Goal: Task Accomplishment & Management: Use online tool/utility

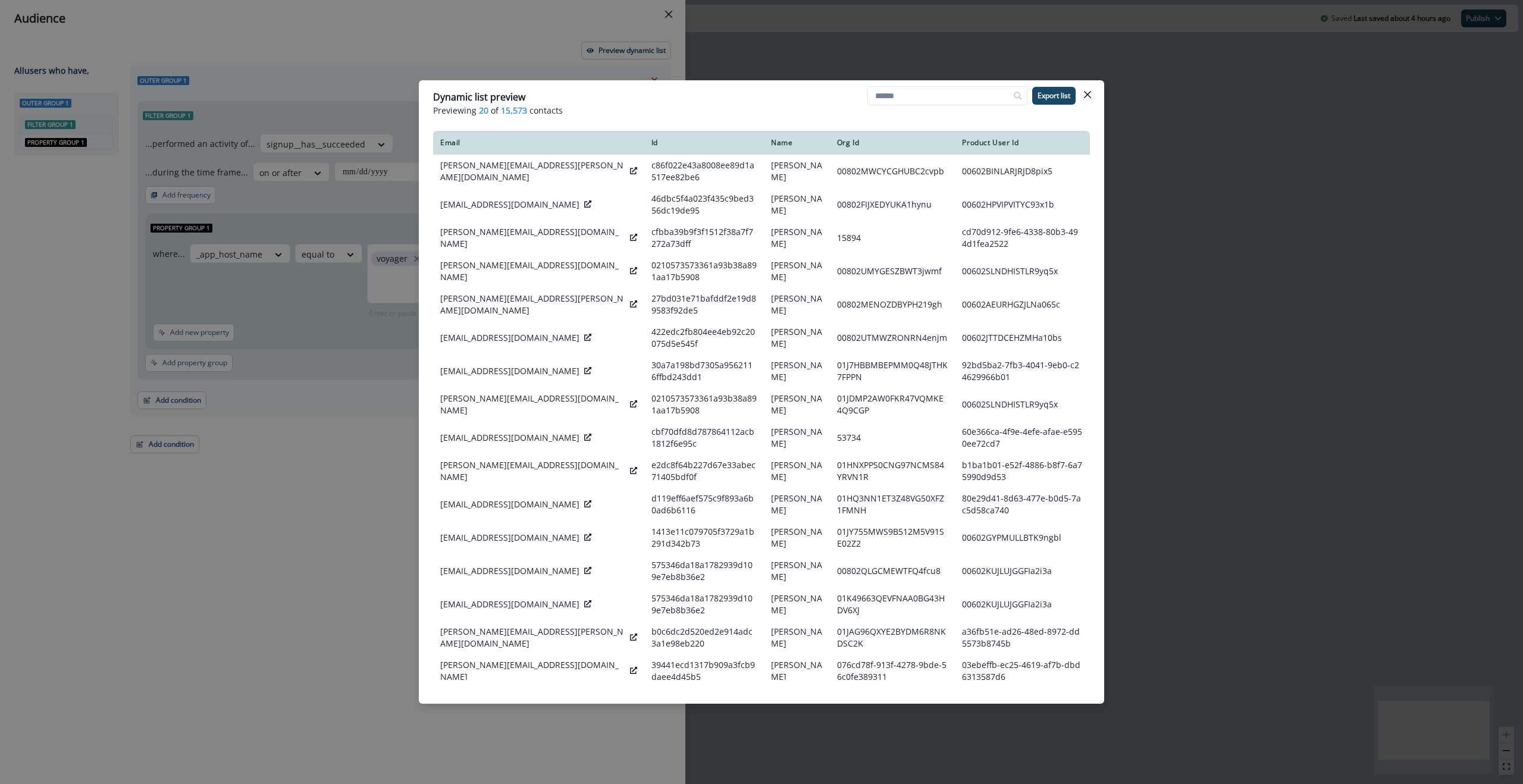
scroll to position [153, 0]
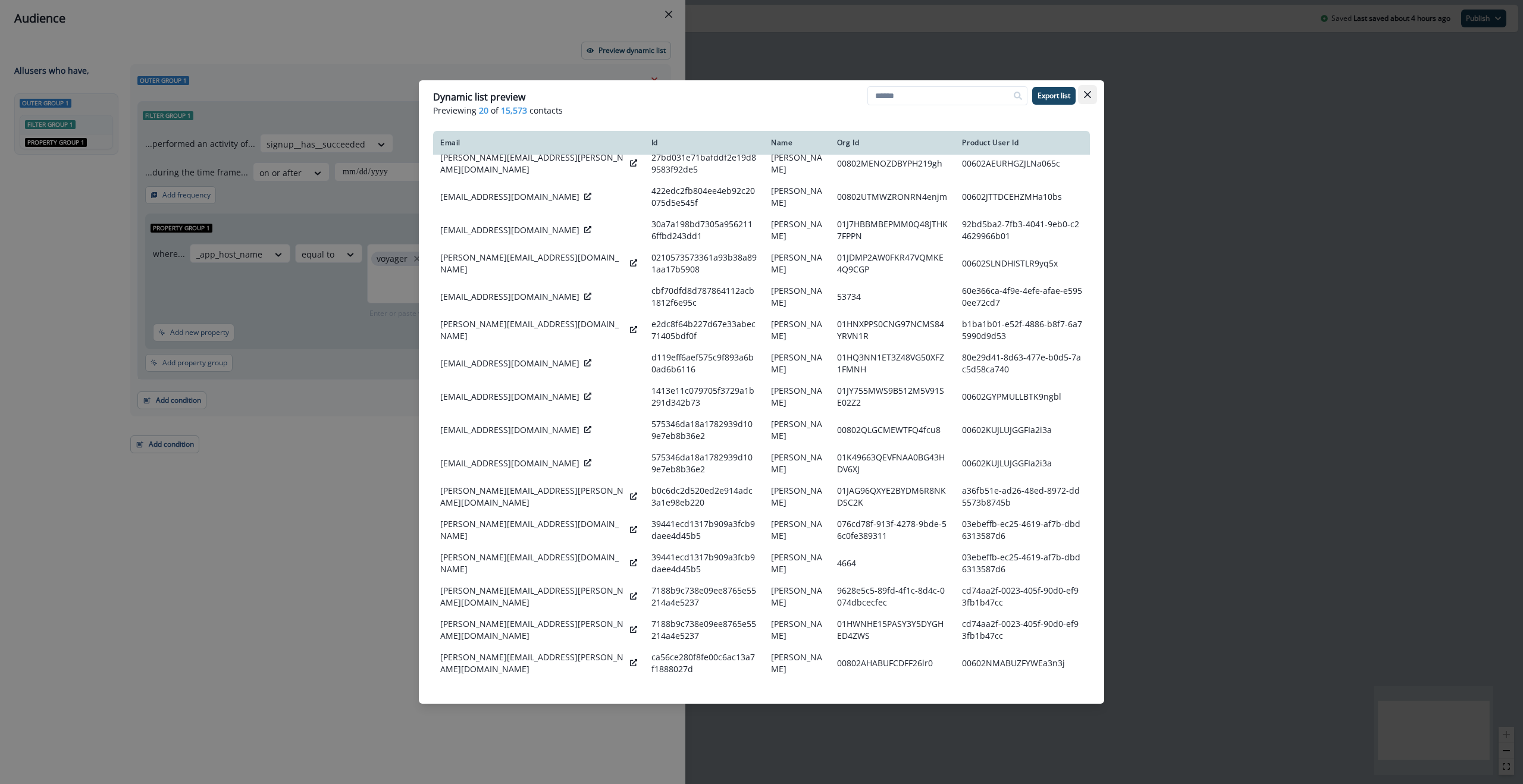
click at [1083, 90] on button "Close" at bounding box center [1088, 95] width 19 height 19
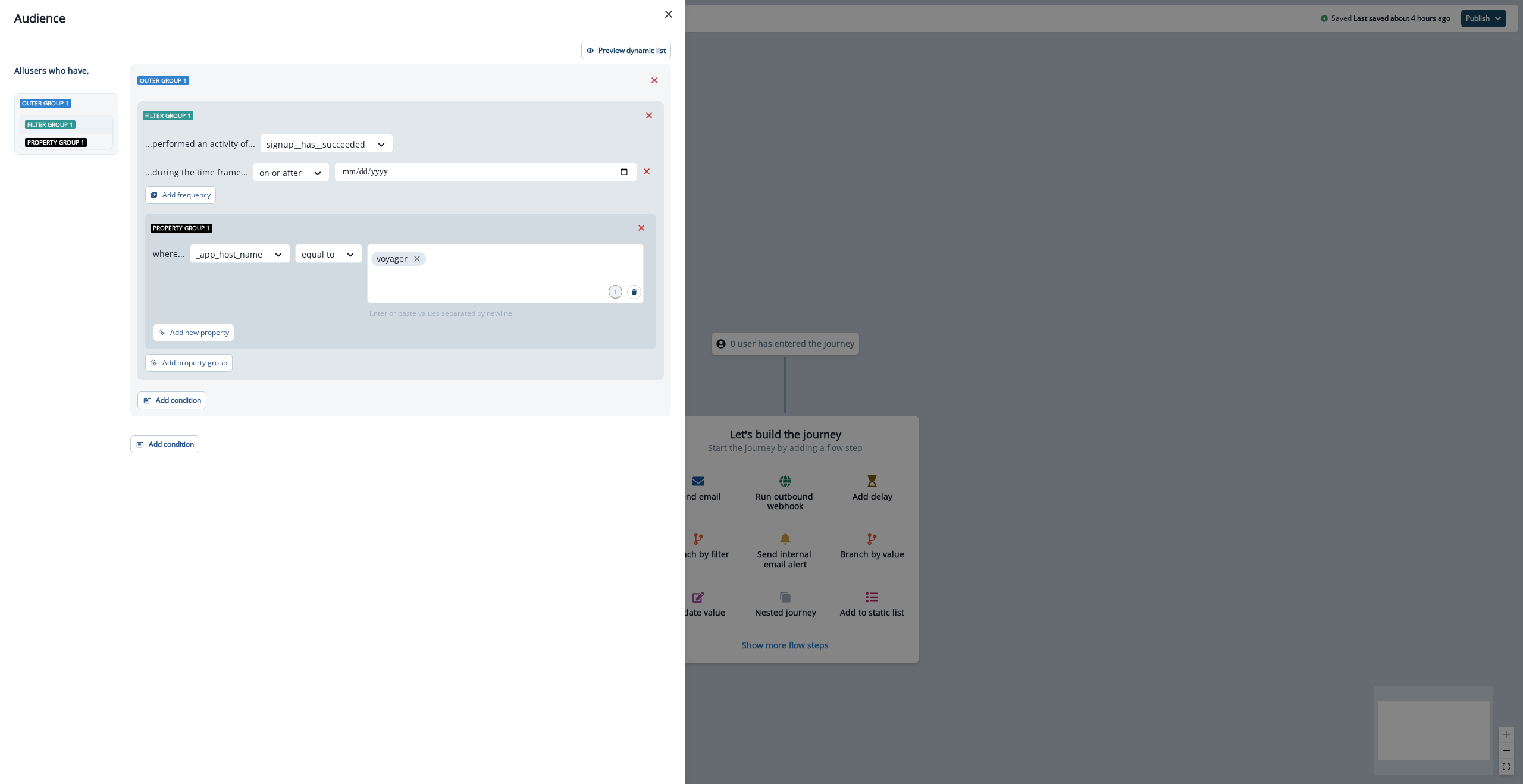
drag, startPoint x: 509, startPoint y: 463, endPoint x: 492, endPoint y: 455, distance: 18.8
click at [509, 463] on div "**********" at bounding box center [397, 402] width 548 height 676
click at [345, 256] on icon at bounding box center [350, 255] width 11 height 12
click at [333, 392] on div "not equal to" at bounding box center [339, 391] width 93 height 22
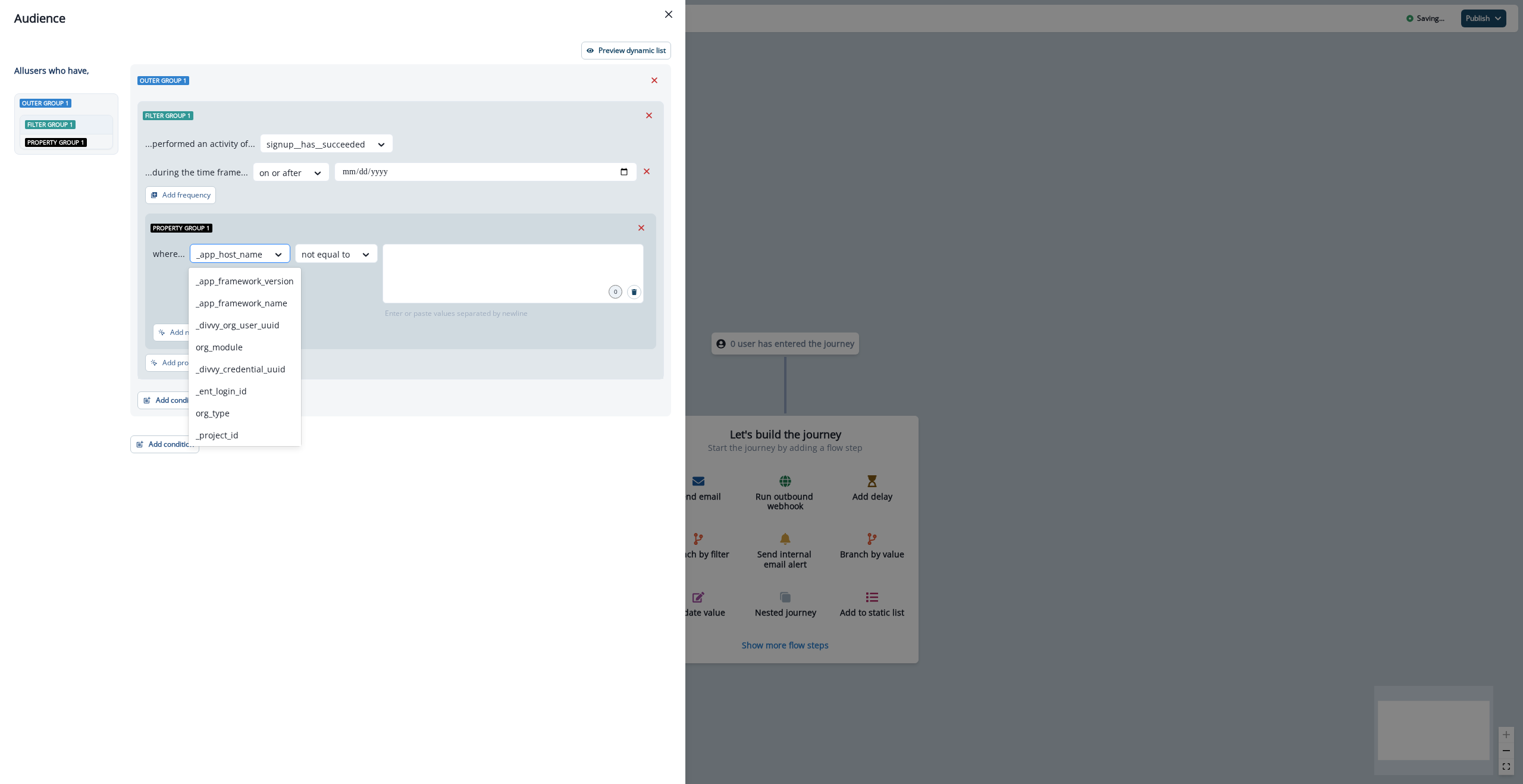
click at [243, 250] on div at bounding box center [230, 254] width 66 height 15
click at [244, 278] on div "_app_framework_version" at bounding box center [245, 281] width 112 height 22
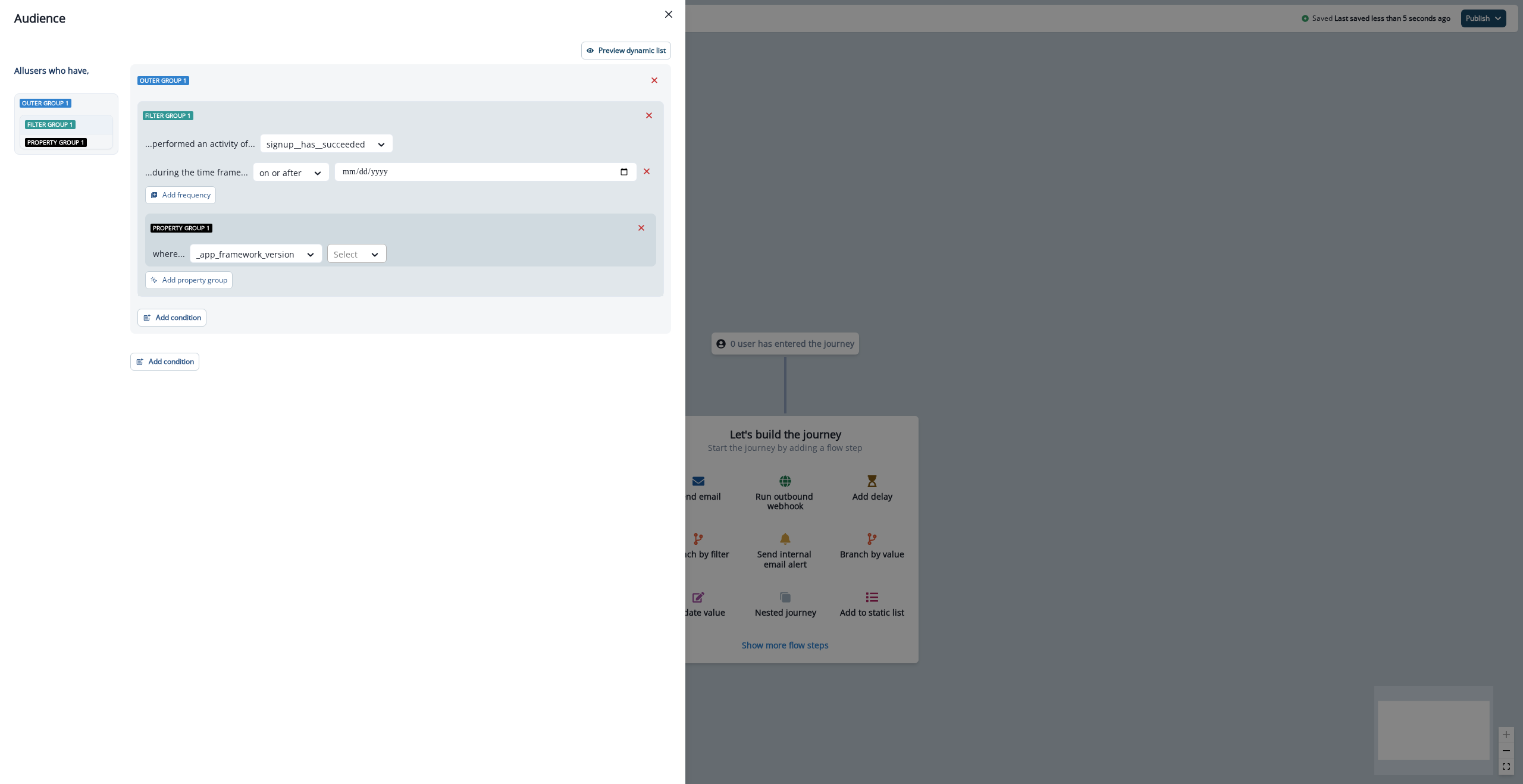
click at [343, 255] on div at bounding box center [346, 254] width 25 height 15
click at [374, 393] on div "not equal to" at bounding box center [371, 391] width 93 height 22
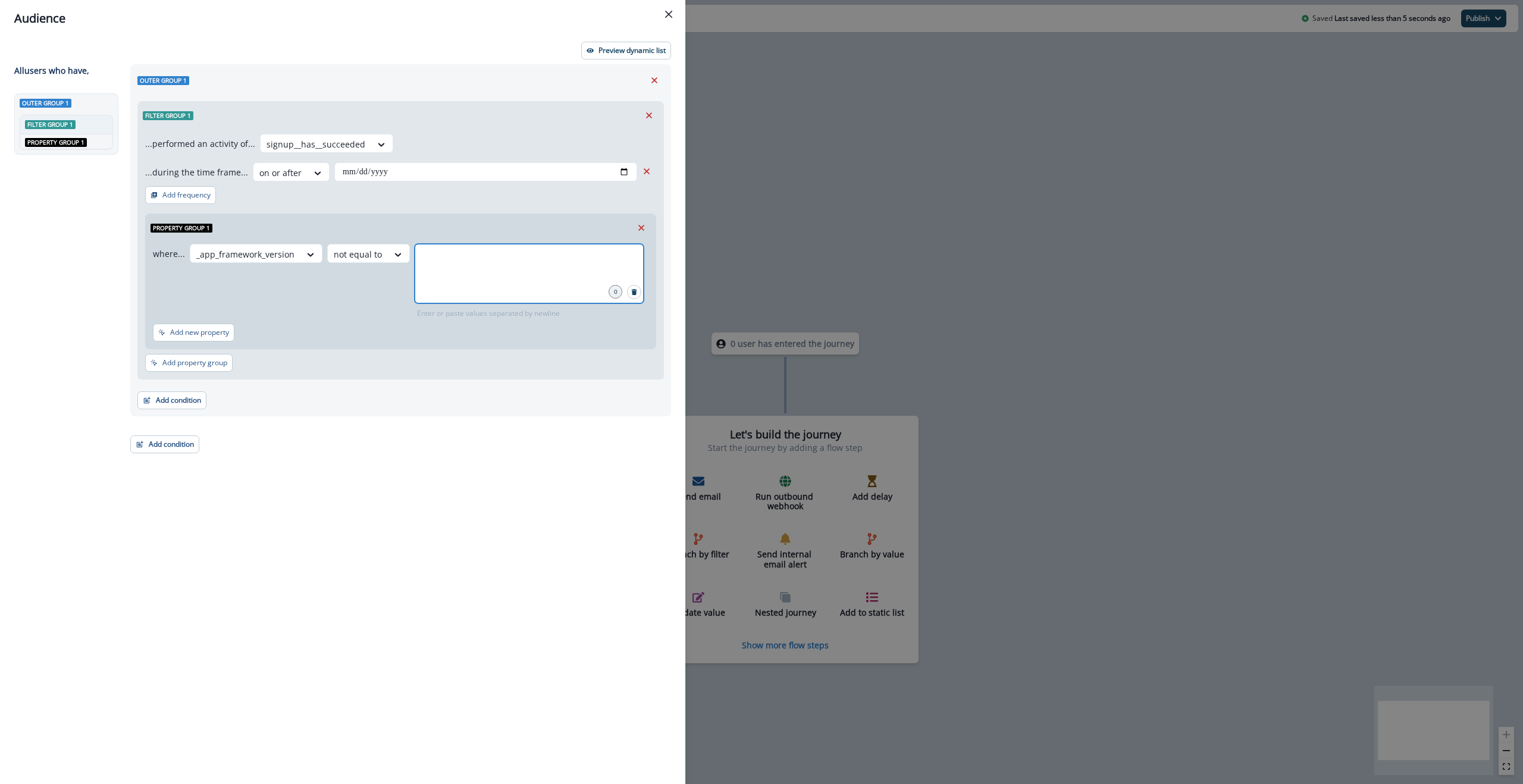
click at [484, 262] on input "text" at bounding box center [529, 259] width 226 height 24
type input "*******"
click at [611, 49] on p "Preview dynamic list" at bounding box center [631, 50] width 67 height 9
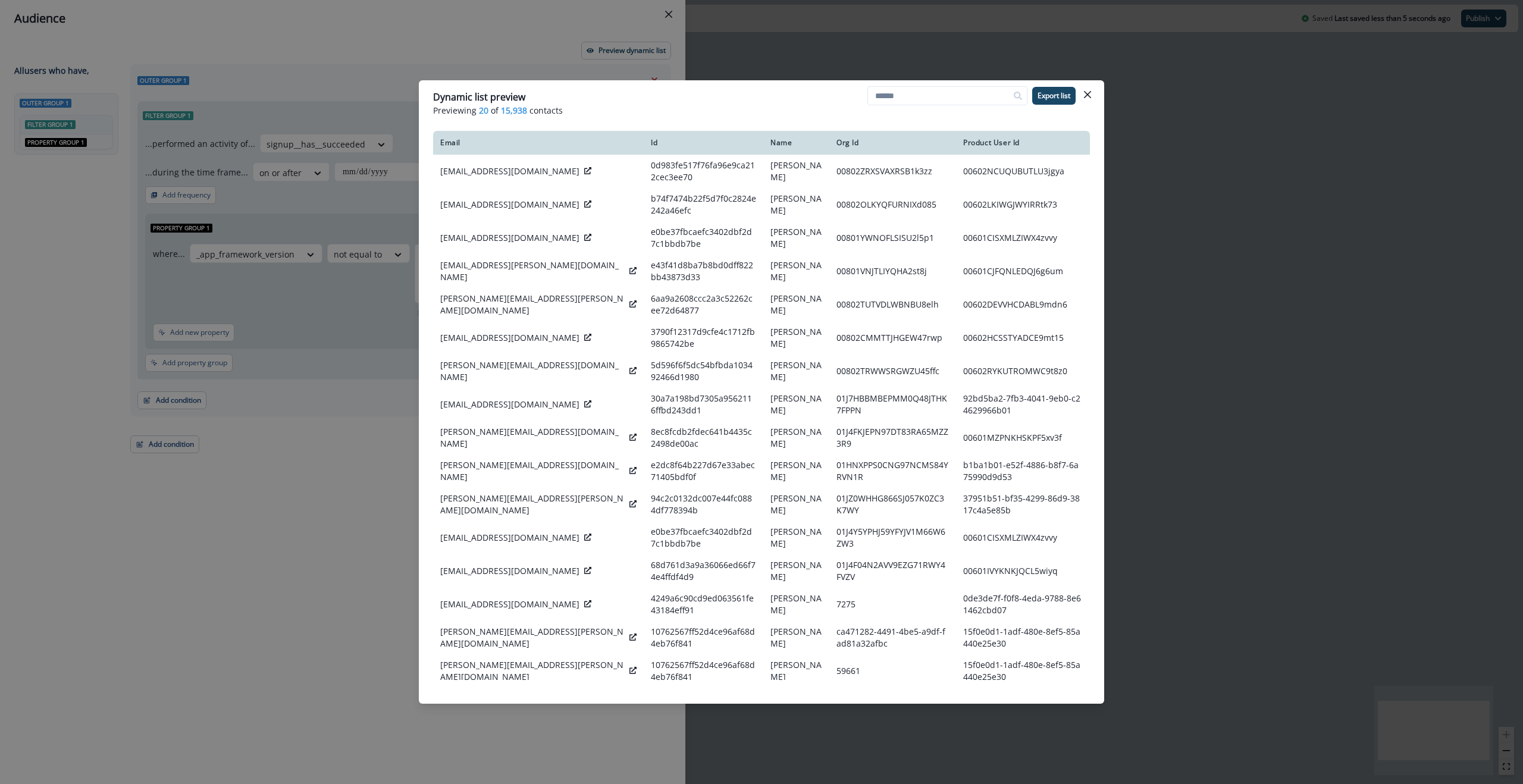
click at [619, 99] on div "Dynamic list preview" at bounding box center [762, 97] width 657 height 15
click at [1090, 93] on icon "Close" at bounding box center [1087, 94] width 7 height 7
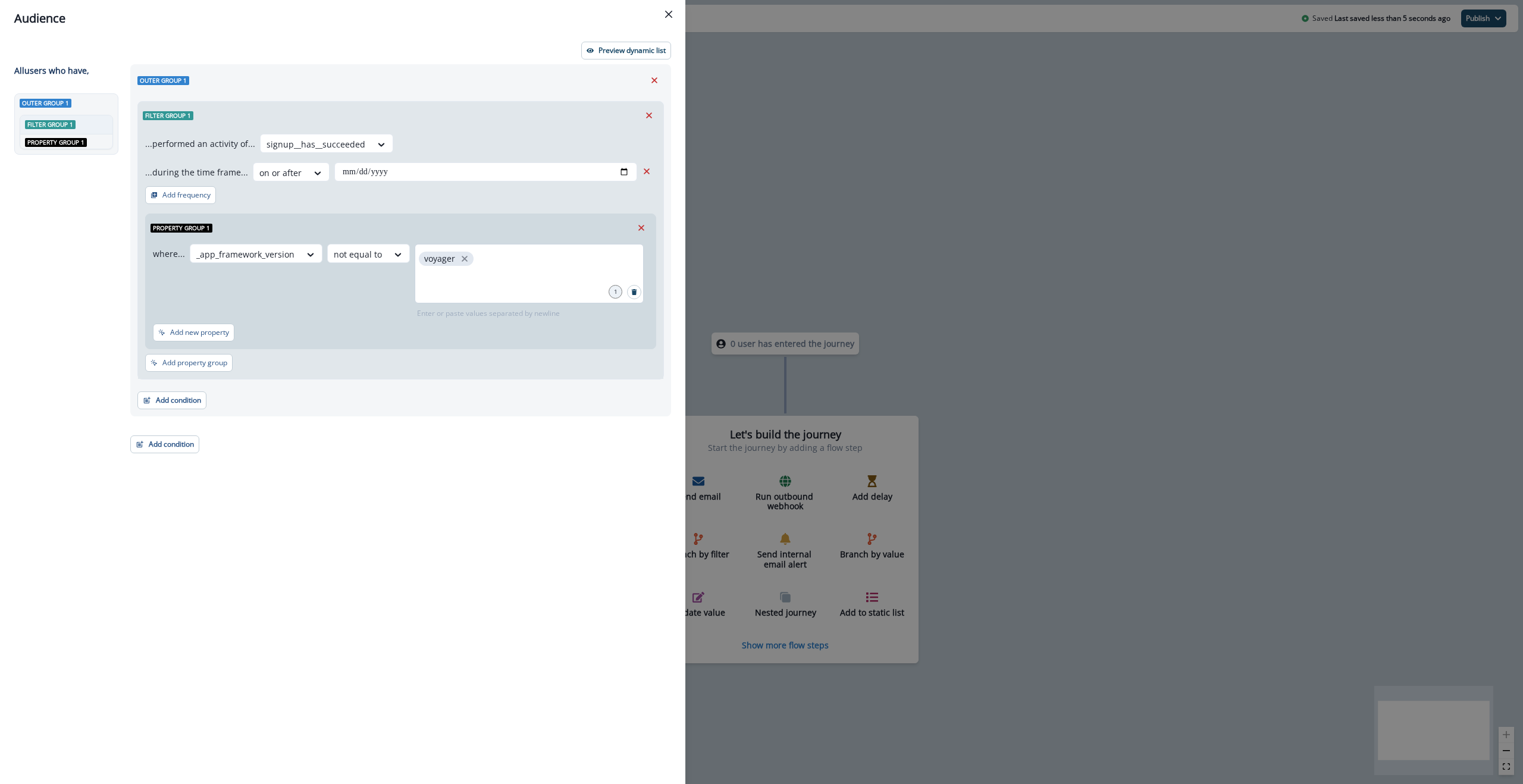
drag, startPoint x: 533, startPoint y: 270, endPoint x: 480, endPoint y: 265, distance: 53.2
click at [532, 270] on div "voyager" at bounding box center [529, 273] width 229 height 59
click at [358, 249] on div at bounding box center [358, 254] width 48 height 15
click at [365, 279] on div "equal to" at bounding box center [371, 281] width 93 height 22
click at [515, 271] on div at bounding box center [522, 273] width 244 height 59
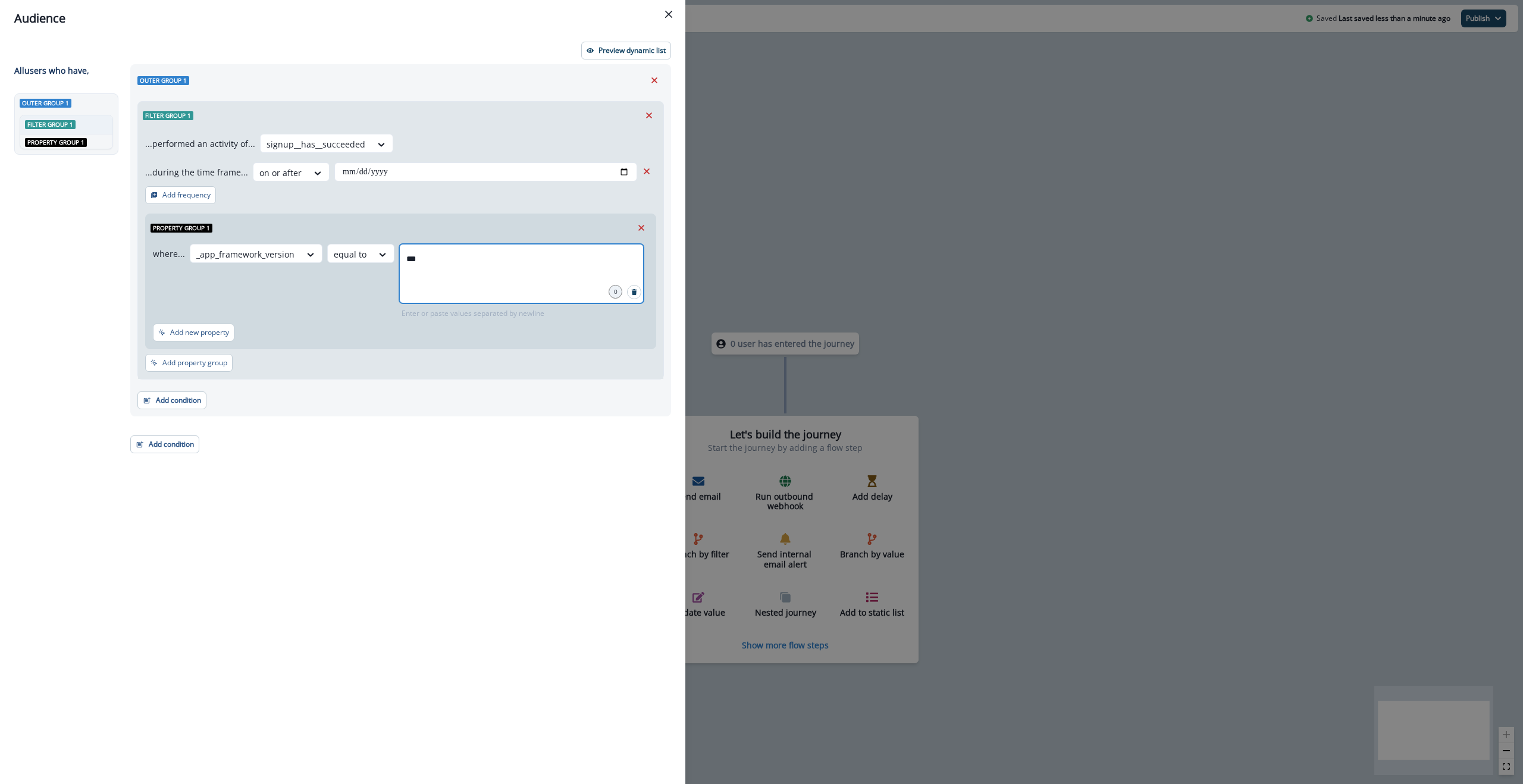
click at [412, 265] on input "***" at bounding box center [522, 259] width 241 height 24
type input "*****"
click at [629, 48] on p "Preview dynamic list" at bounding box center [631, 50] width 67 height 9
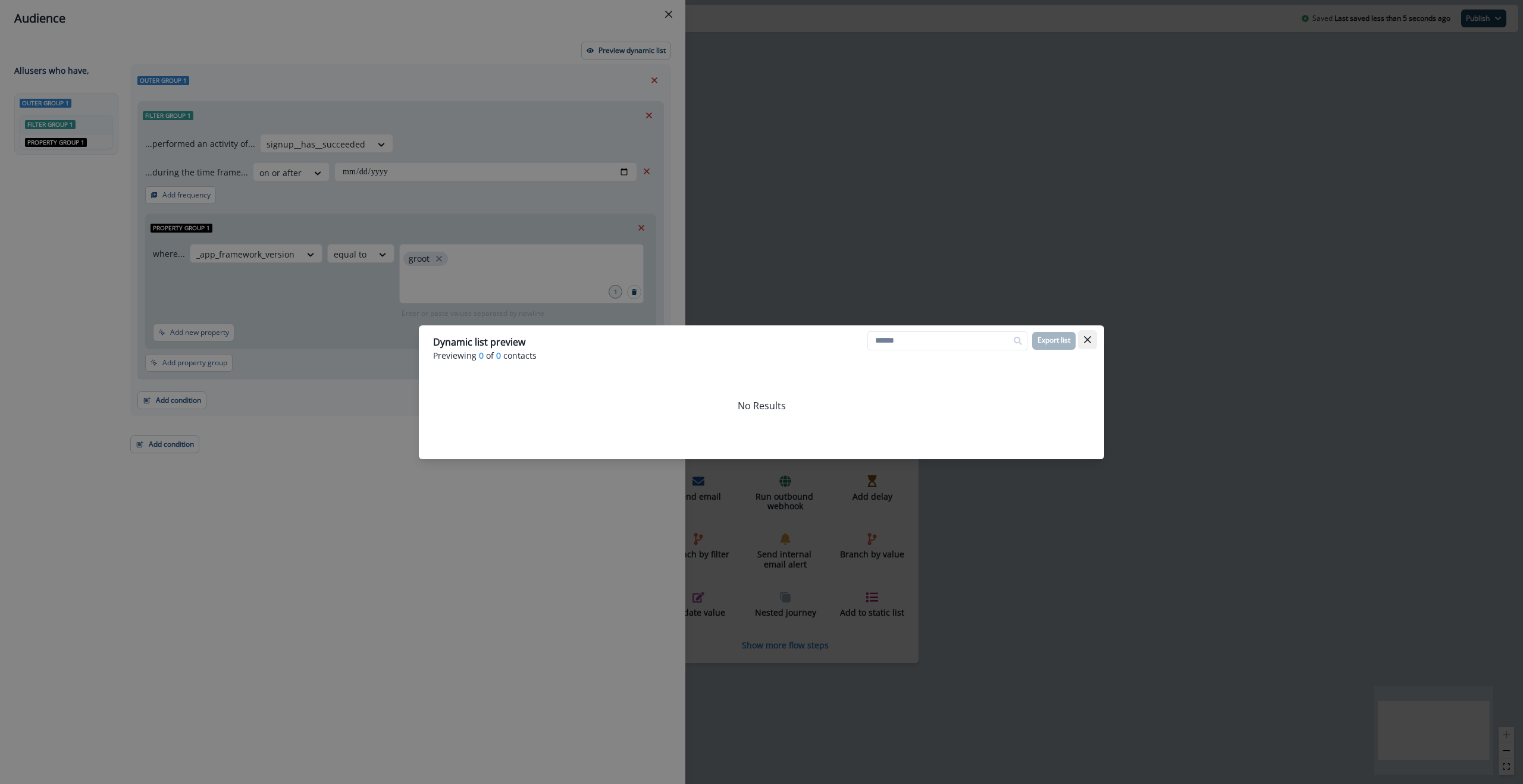
click at [1090, 339] on icon "Close" at bounding box center [1087, 339] width 7 height 7
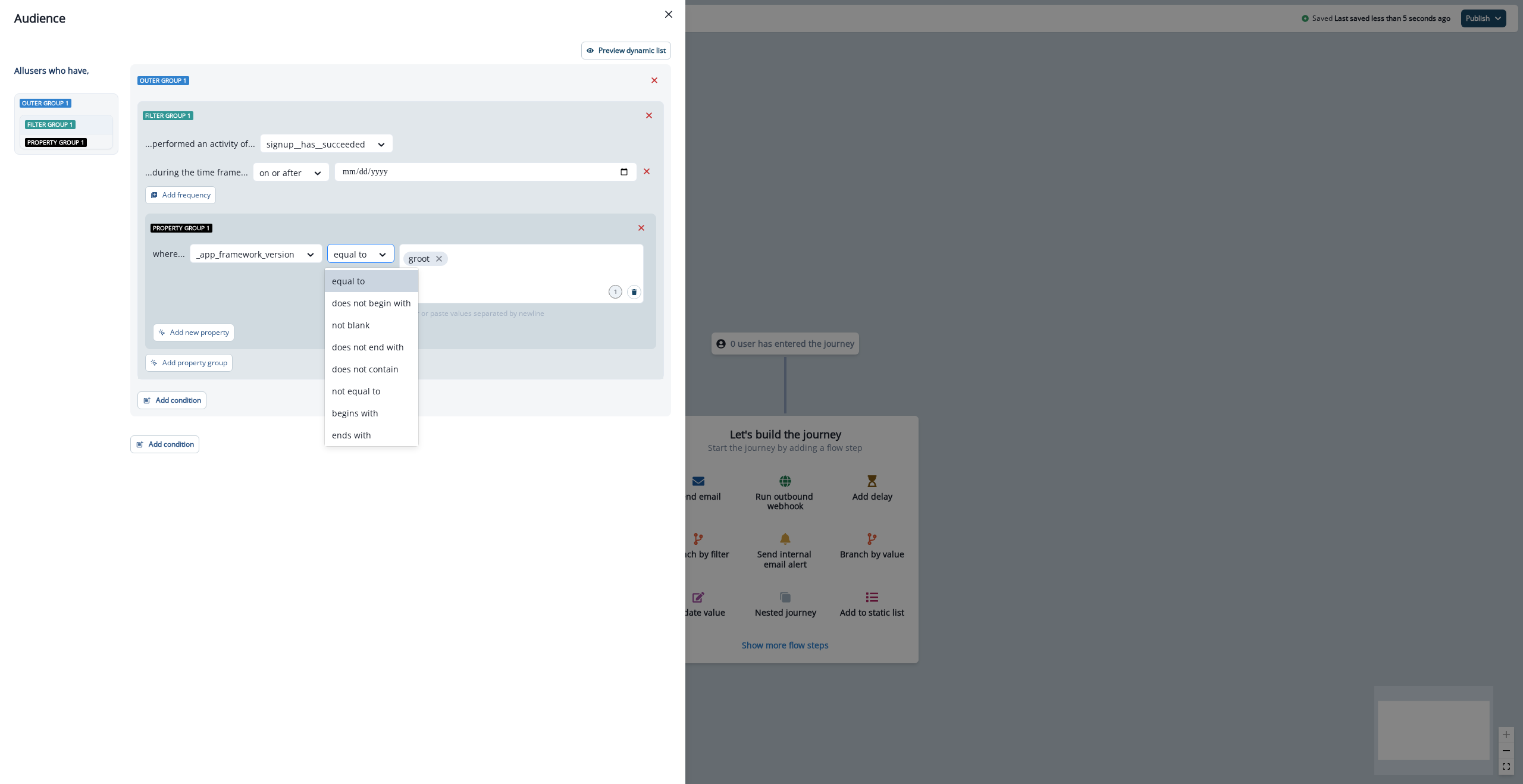
click at [343, 255] on div at bounding box center [350, 254] width 33 height 15
click at [515, 279] on input "text" at bounding box center [522, 283] width 241 height 24
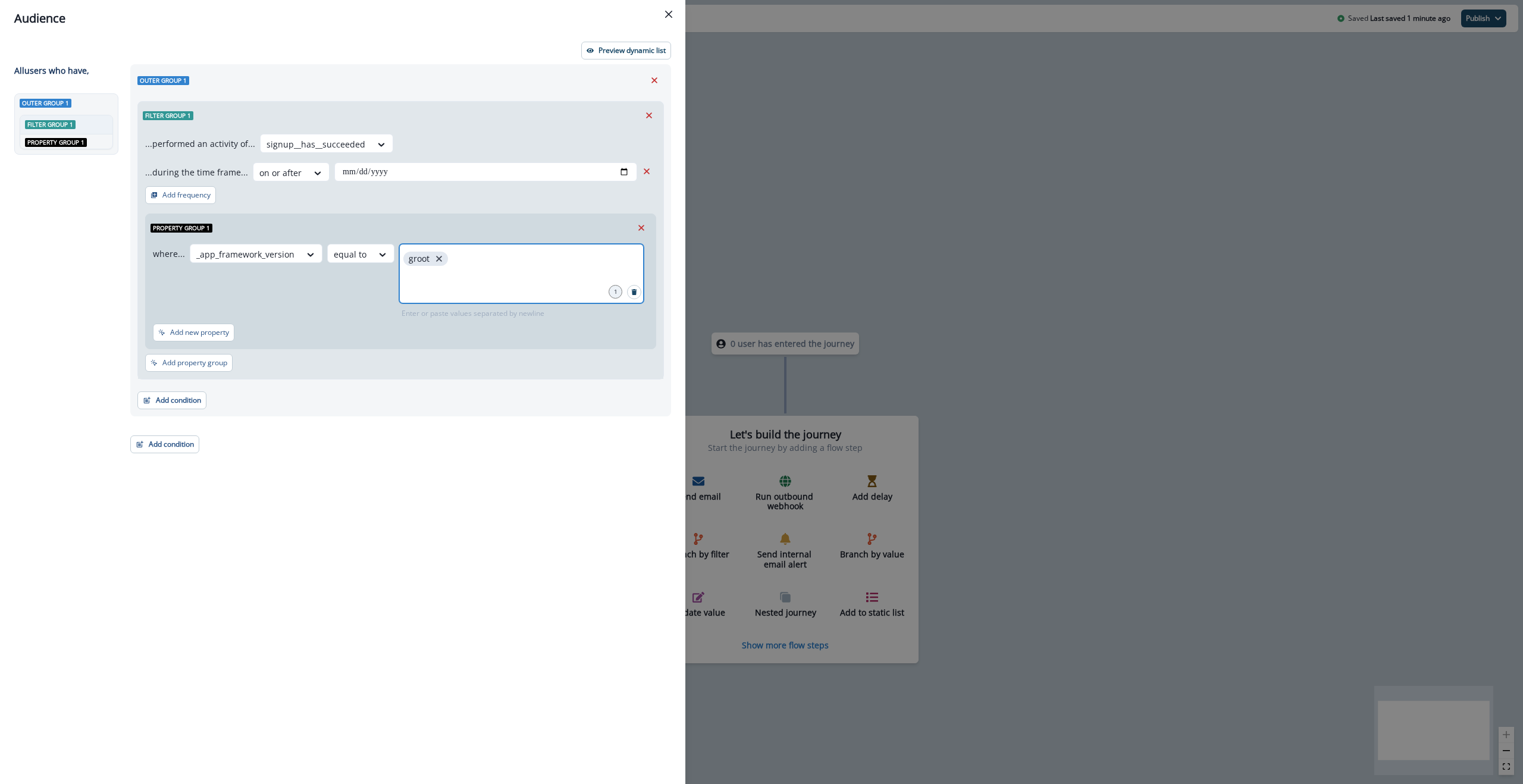
click at [436, 258] on icon "close" at bounding box center [439, 259] width 6 height 6
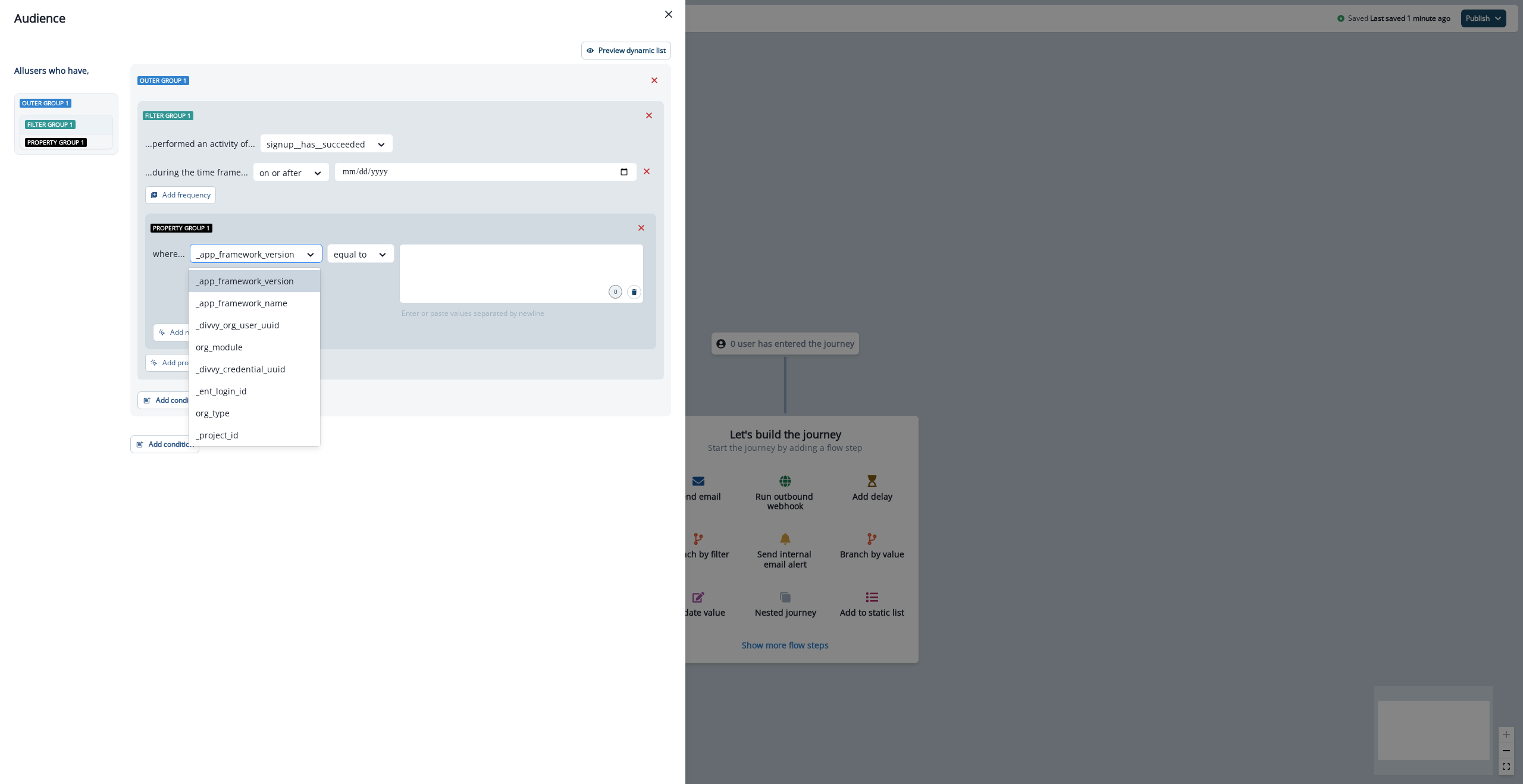
click at [263, 258] on div at bounding box center [245, 254] width 98 height 15
click at [247, 335] on div "_app_host_name" at bounding box center [254, 339] width 131 height 22
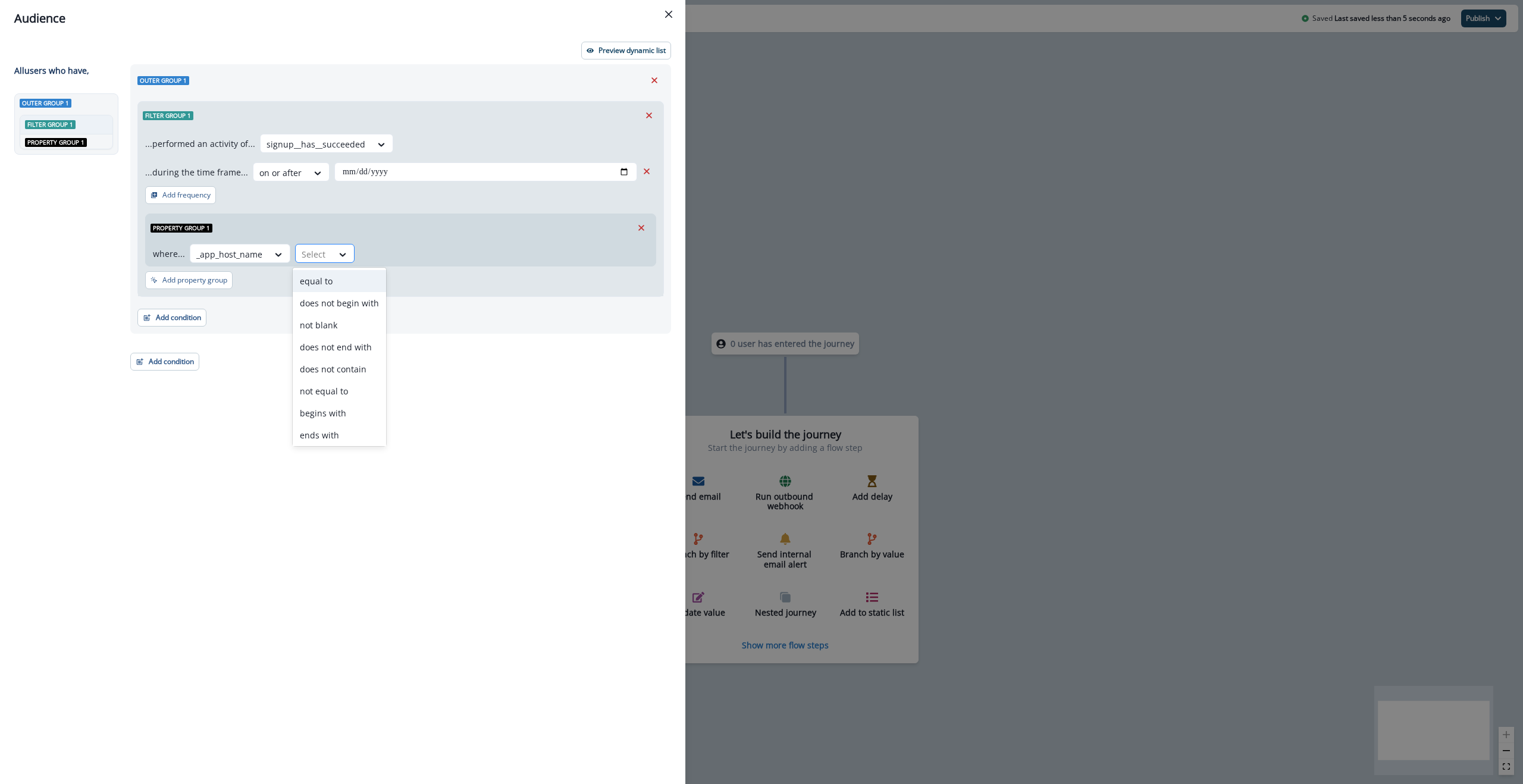
click at [325, 257] on div "Select" at bounding box center [314, 254] width 37 height 19
click at [329, 278] on div "equal to" at bounding box center [339, 281] width 93 height 22
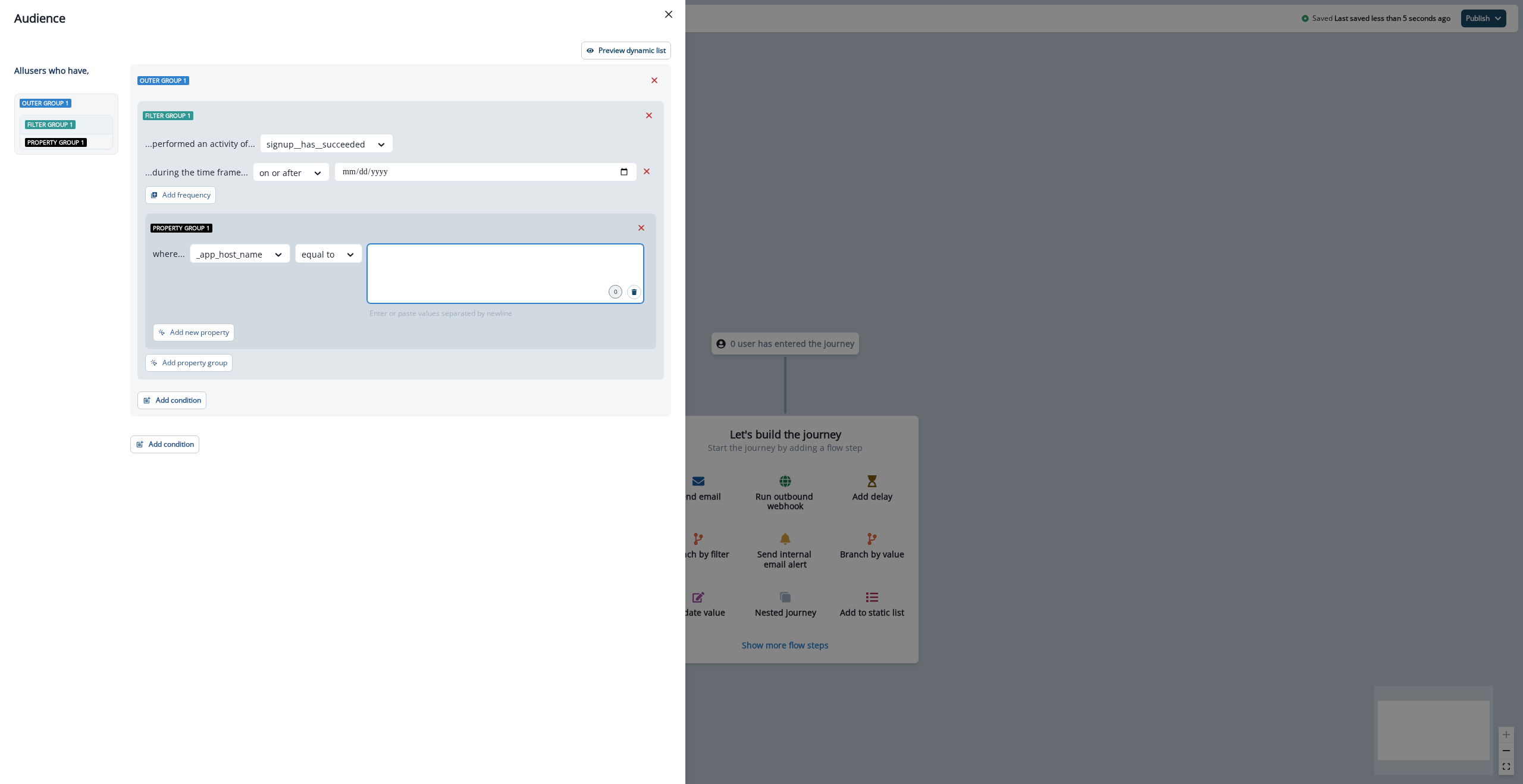
click at [433, 258] on input "text" at bounding box center [506, 259] width 273 height 24
click at [379, 257] on input "*****" at bounding box center [506, 259] width 273 height 24
type input "***"
click at [639, 47] on p "Preview dynamic list" at bounding box center [631, 50] width 67 height 9
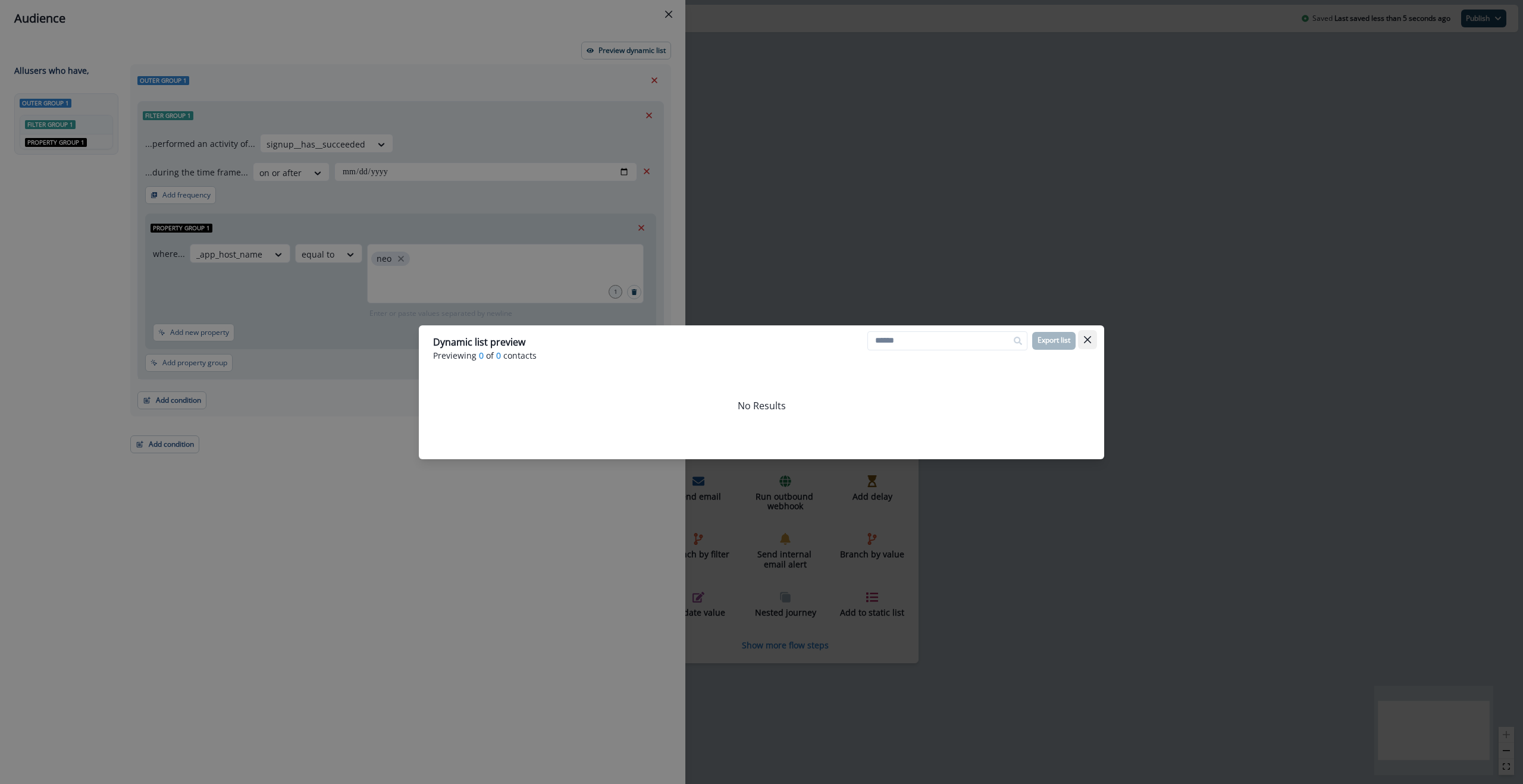
click at [1088, 340] on icon "Close" at bounding box center [1087, 339] width 7 height 7
